Goal: Check status: Check status

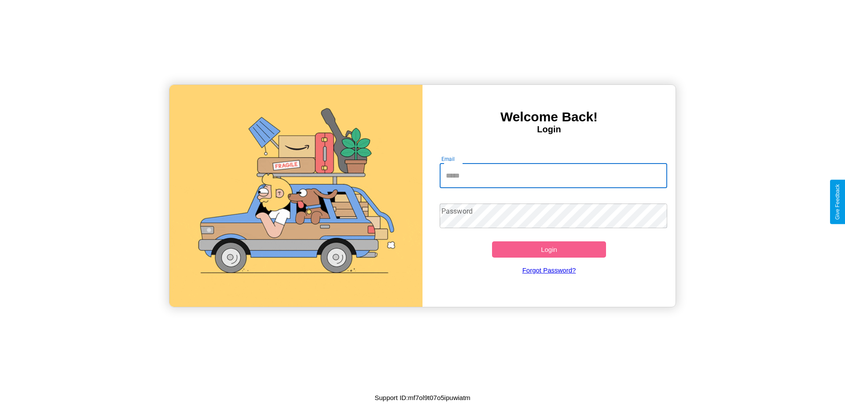
click at [553, 176] on input "Email" at bounding box center [554, 176] width 228 height 25
type input "**********"
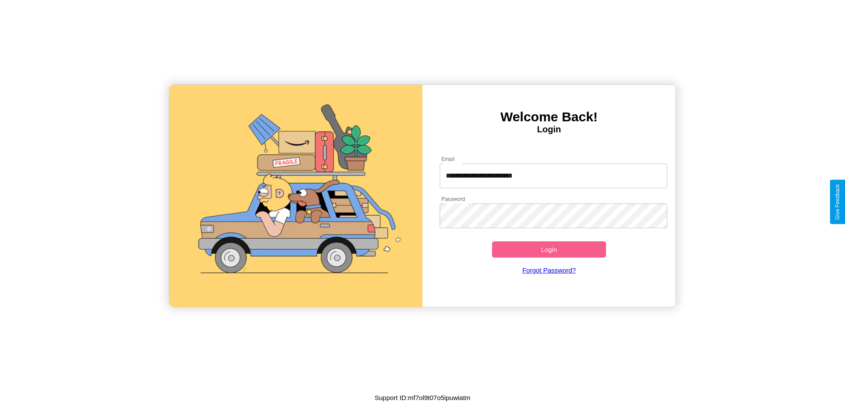
click at [549, 250] on button "Login" at bounding box center [549, 250] width 114 height 16
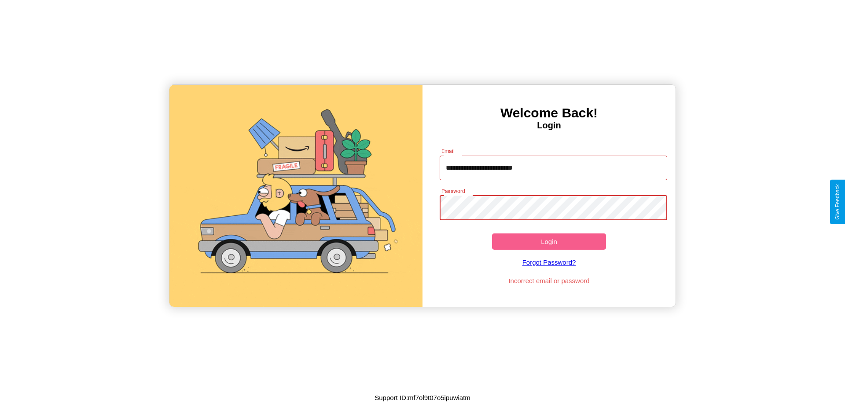
click at [549, 242] on button "Login" at bounding box center [549, 242] width 114 height 16
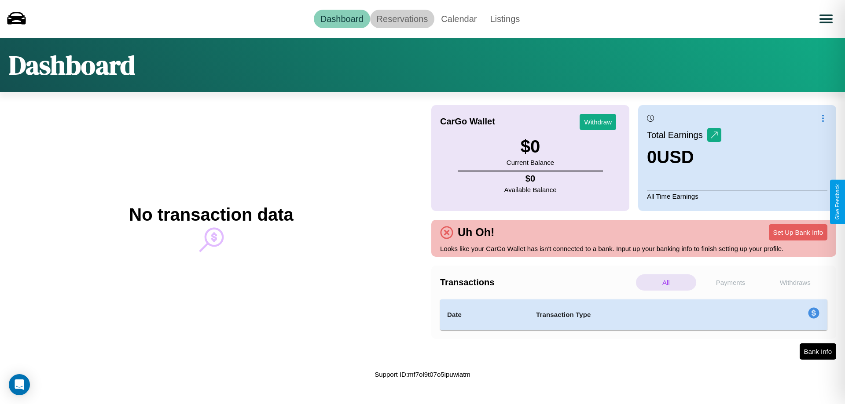
click at [402, 18] on link "Reservations" at bounding box center [402, 19] width 65 height 18
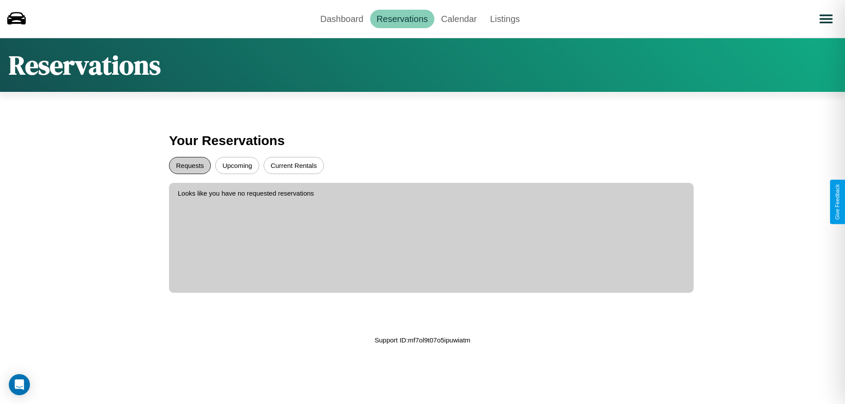
click at [190, 165] on button "Requests" at bounding box center [190, 165] width 42 height 17
click at [294, 165] on button "Current Rentals" at bounding box center [294, 165] width 60 height 17
click at [237, 165] on button "Upcoming" at bounding box center [237, 165] width 44 height 17
click at [342, 18] on link "Dashboard" at bounding box center [342, 19] width 56 height 18
